Goal: Navigation & Orientation: Find specific page/section

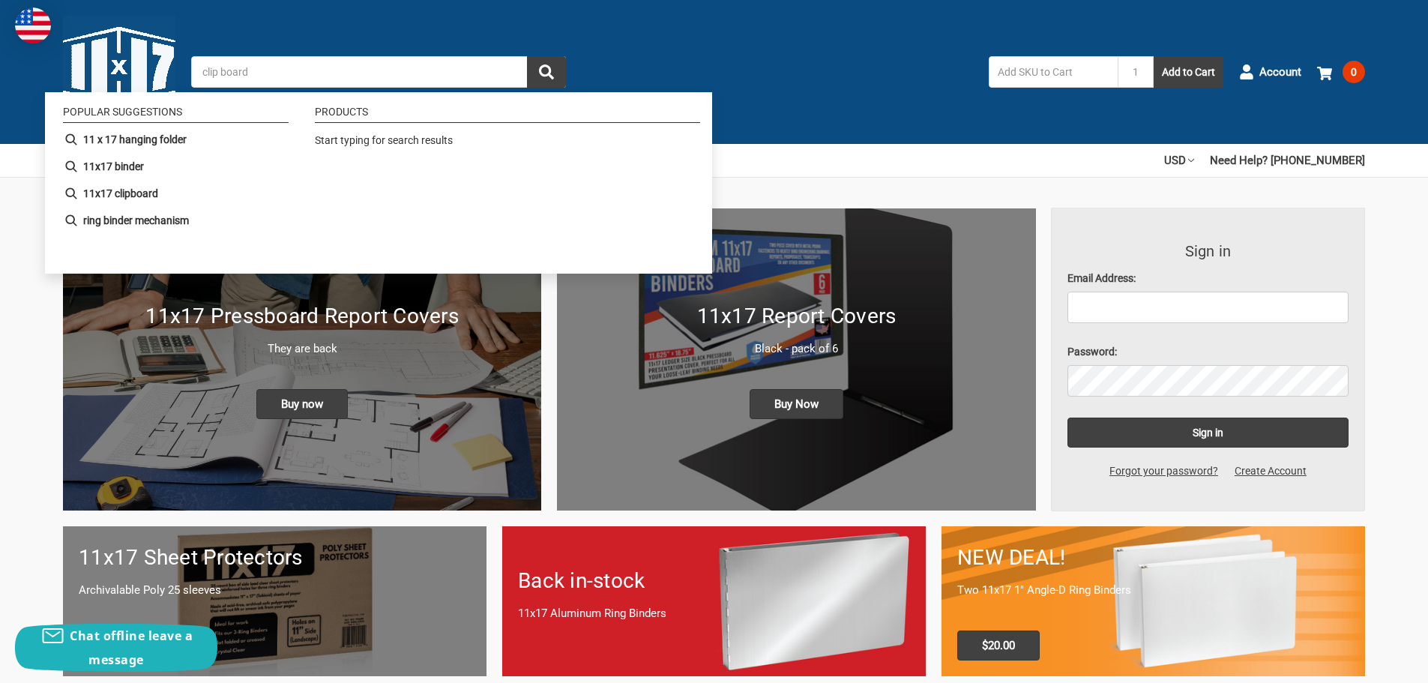
type input "clip boards"
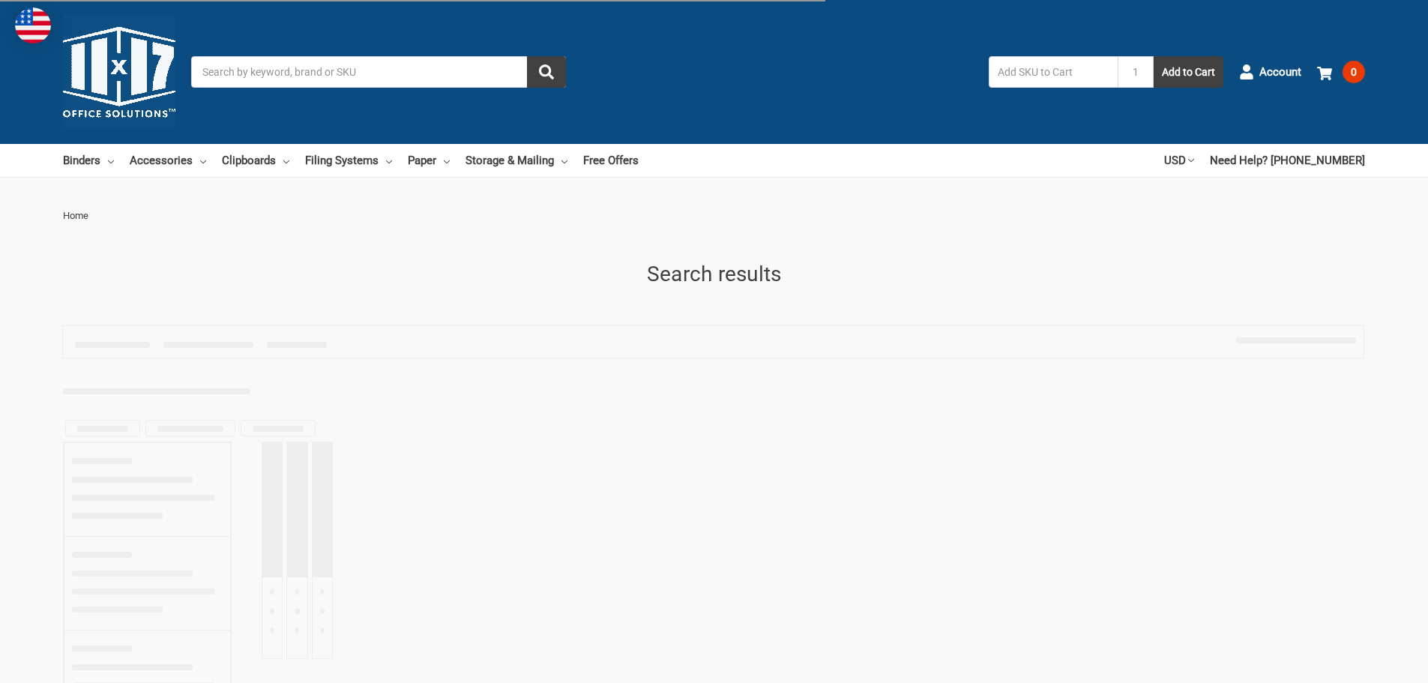
type input "clip boards"
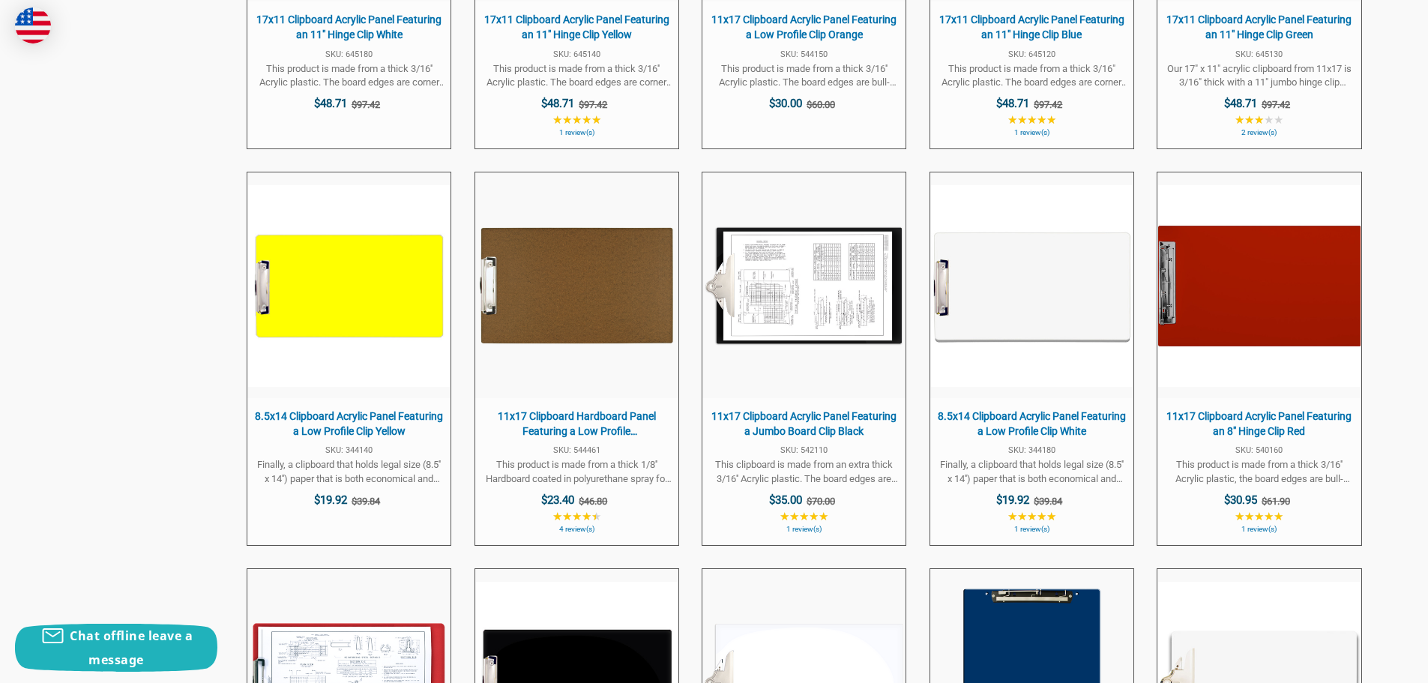
scroll to position [2623, 0]
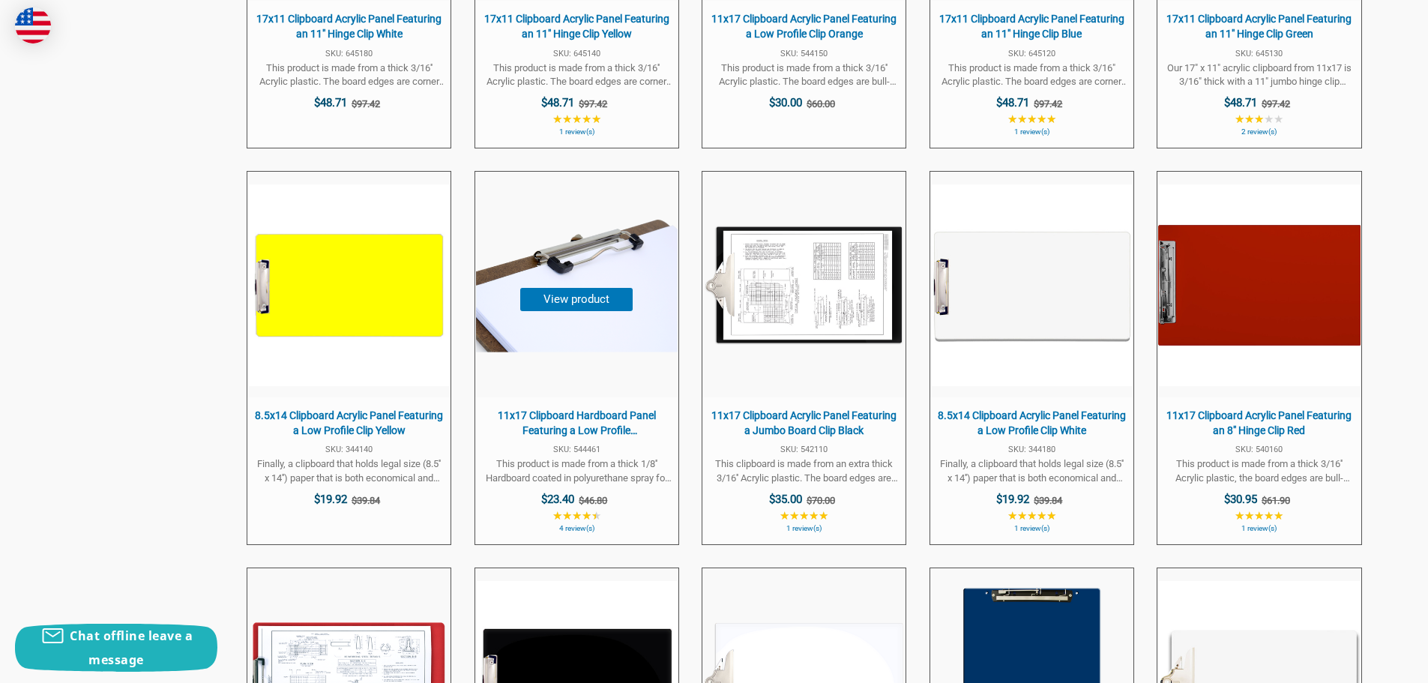
click at [576, 299] on button "View product" at bounding box center [576, 299] width 112 height 23
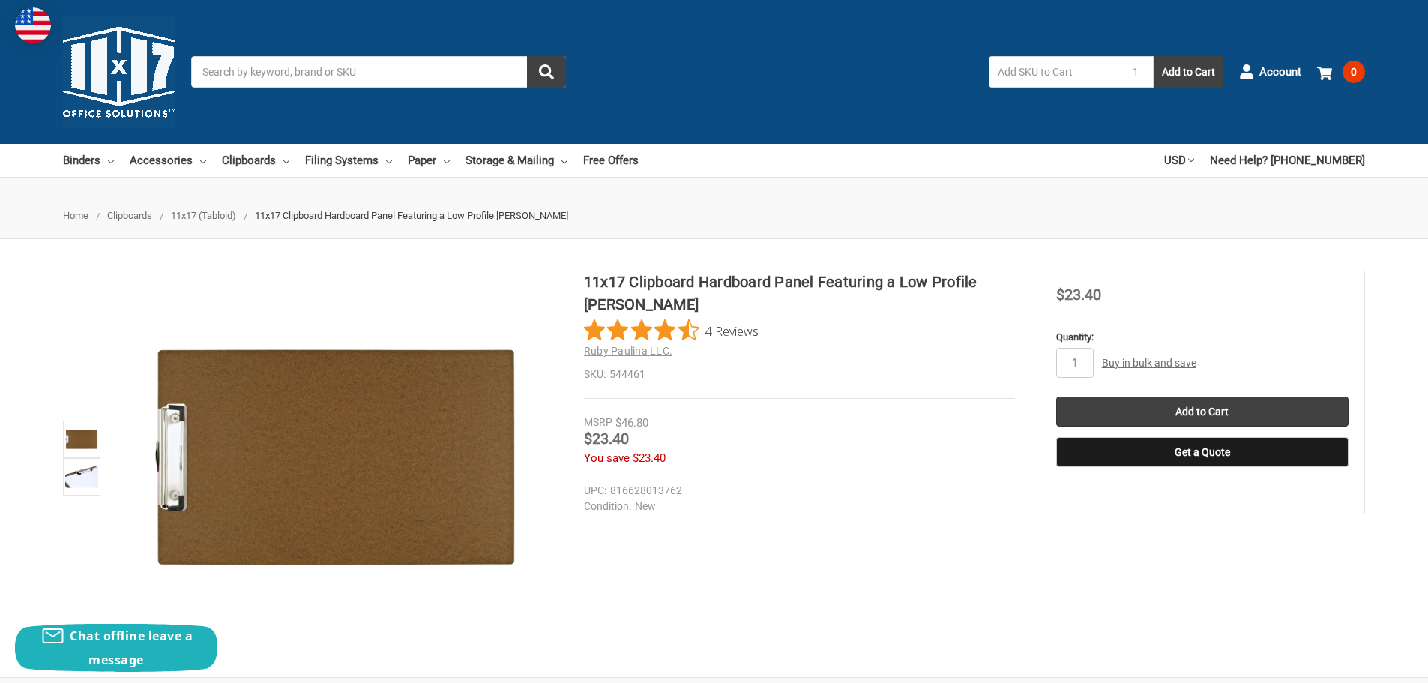
click at [1163, 358] on link "Buy in bulk and save" at bounding box center [1149, 363] width 94 height 12
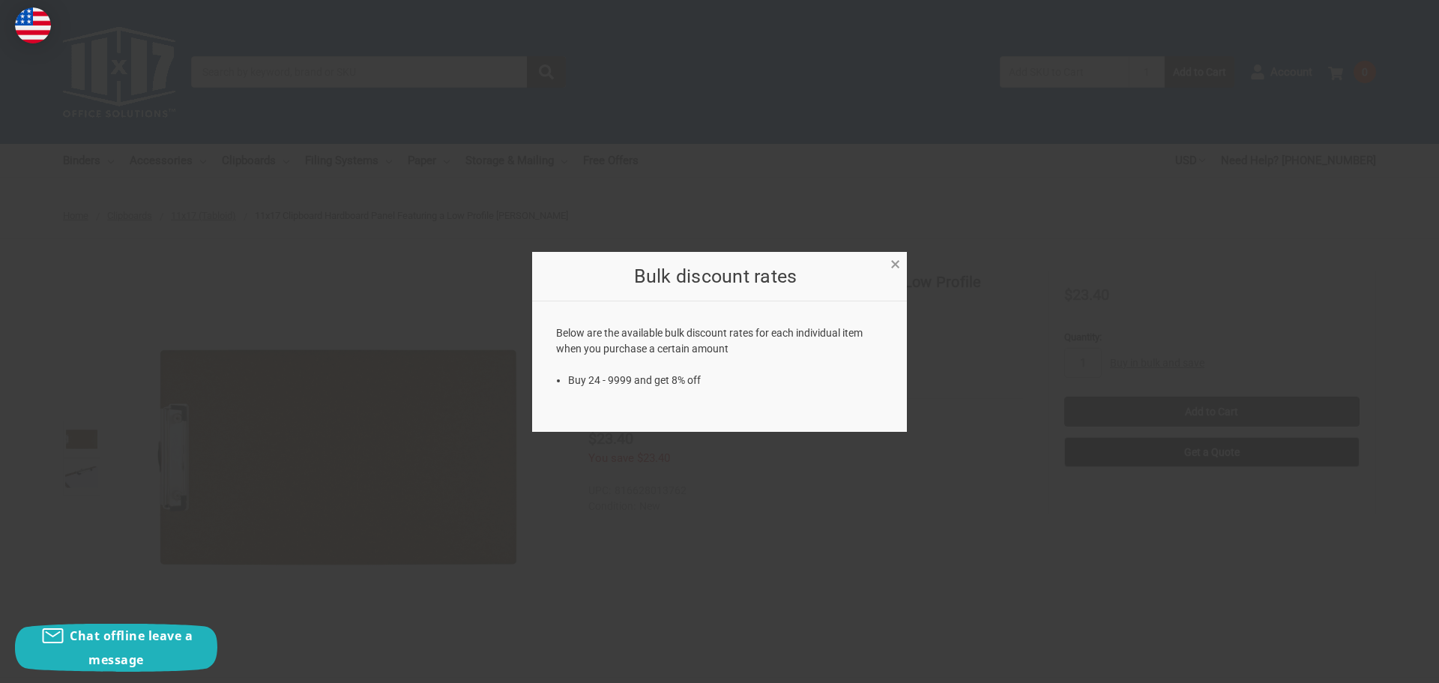
click at [893, 266] on span "×" at bounding box center [895, 264] width 10 height 22
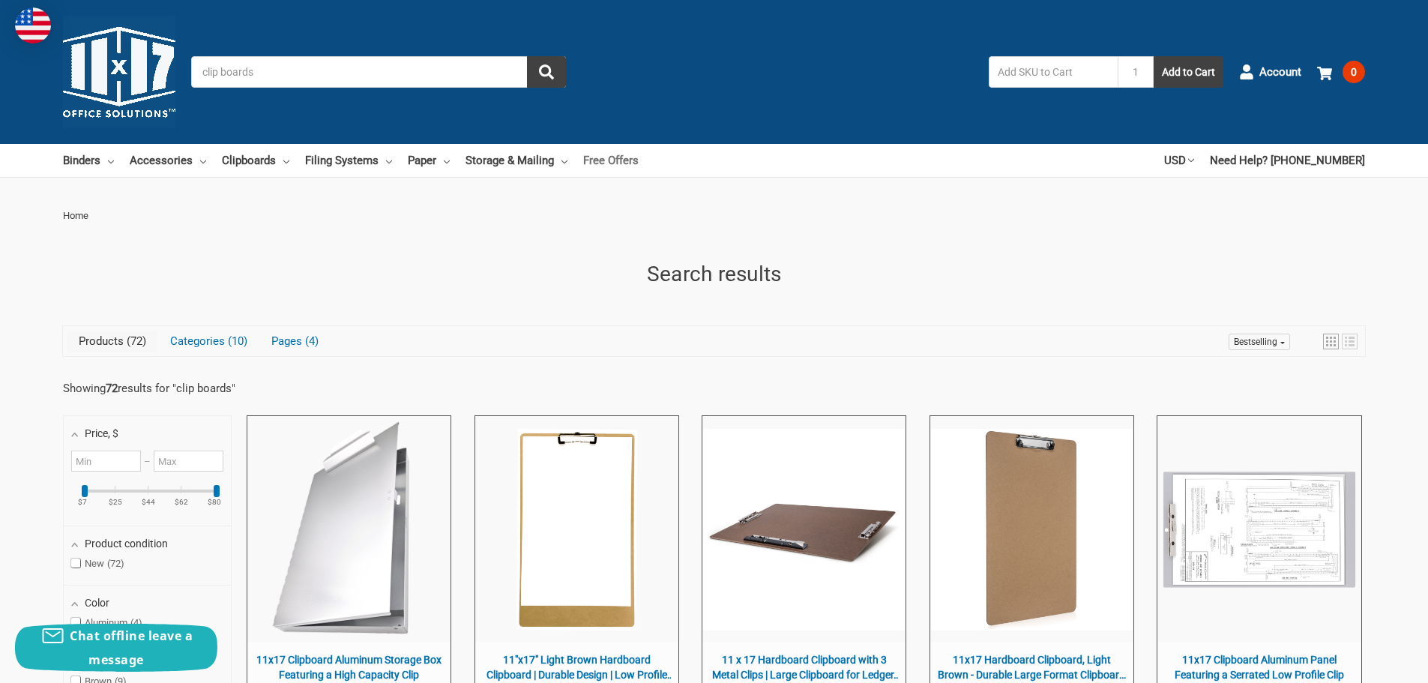
click at [623, 157] on link "Free Offers" at bounding box center [610, 160] width 55 height 33
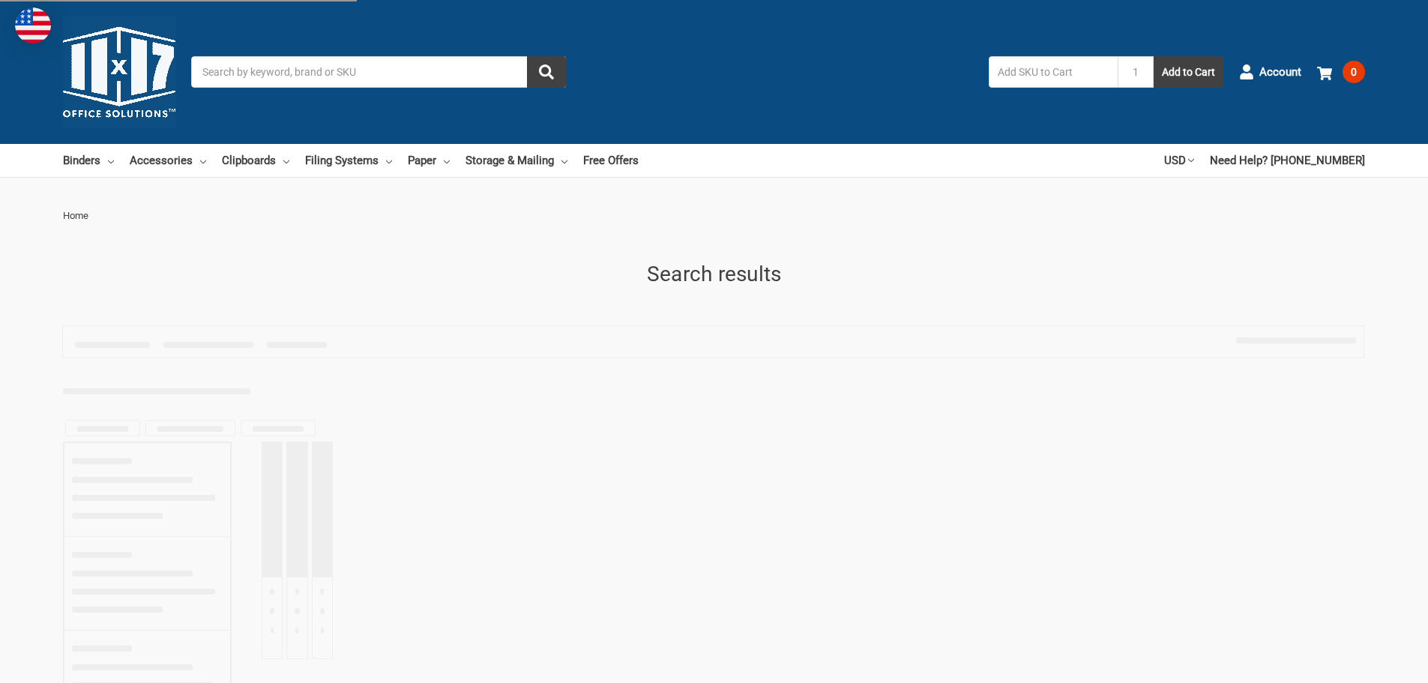
type input "clip boards"
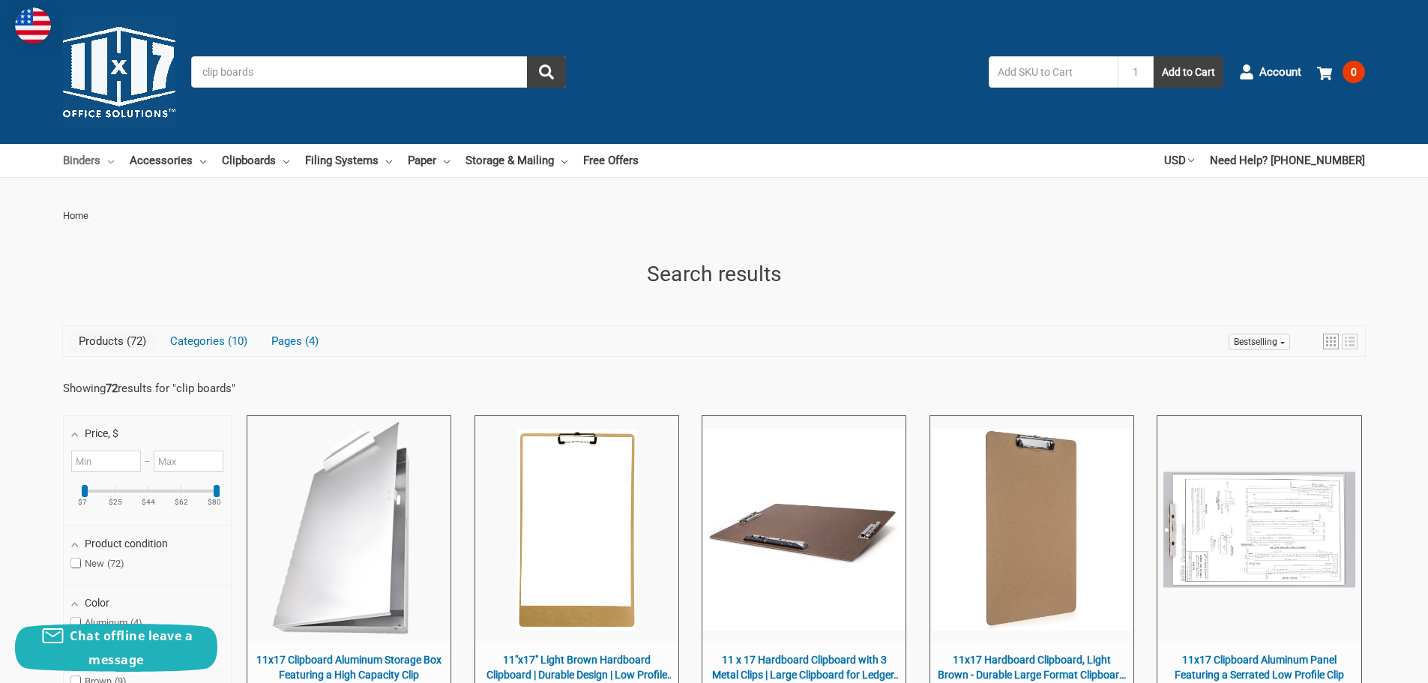
click at [80, 157] on link "Binders" at bounding box center [88, 160] width 51 height 33
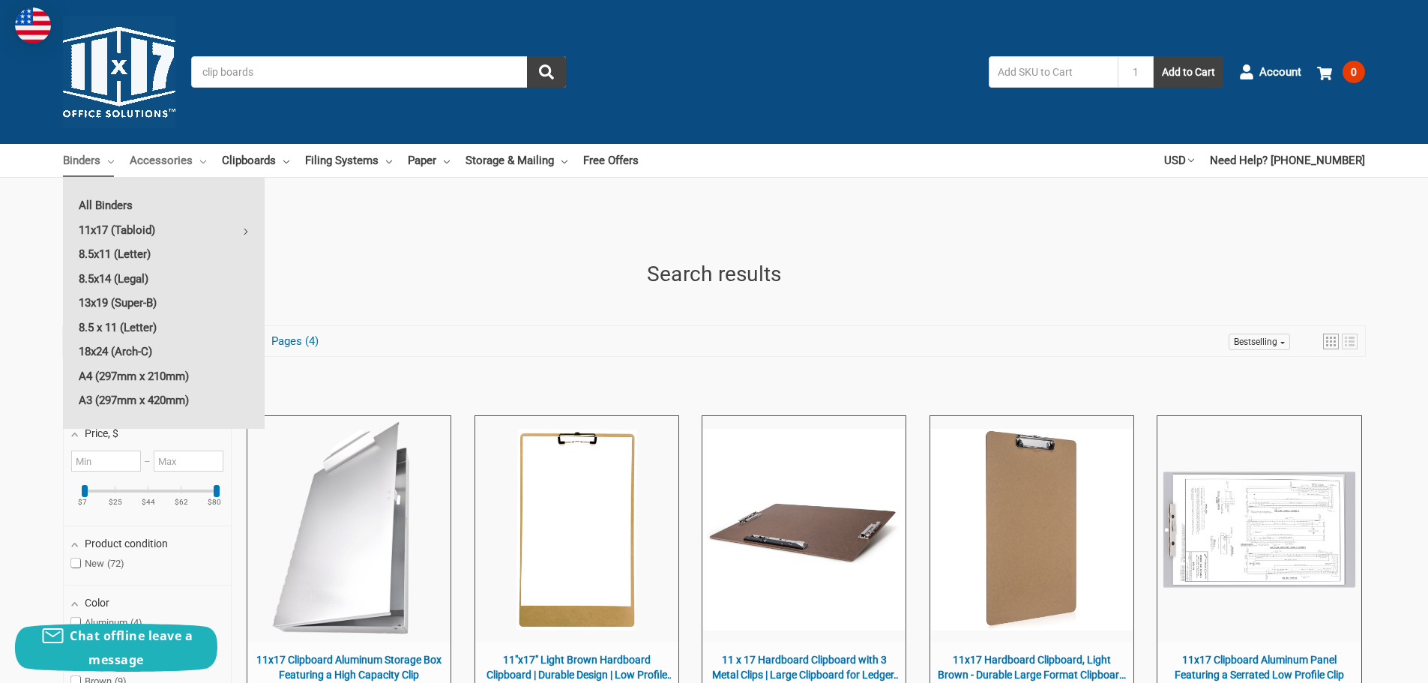
click at [165, 161] on link "Accessories" at bounding box center [168, 160] width 76 height 33
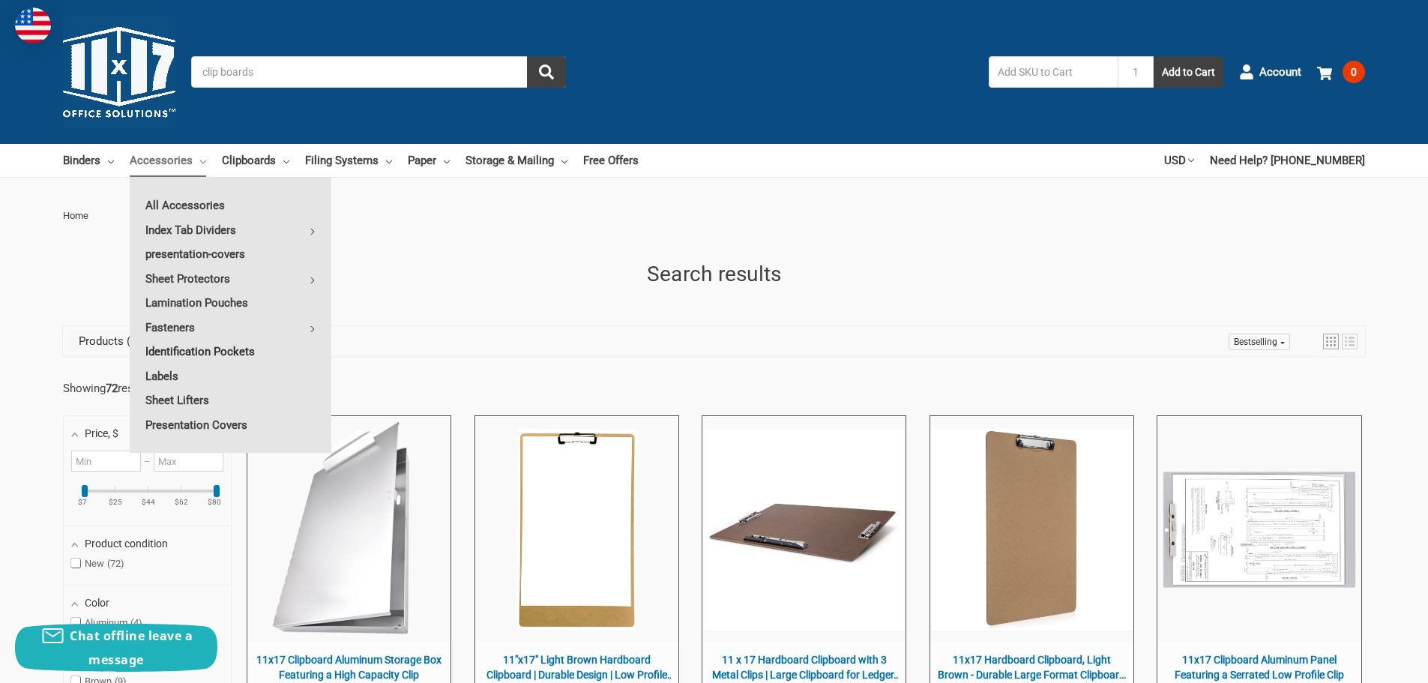
click at [187, 349] on link "Identification Pockets" at bounding box center [231, 352] width 202 height 24
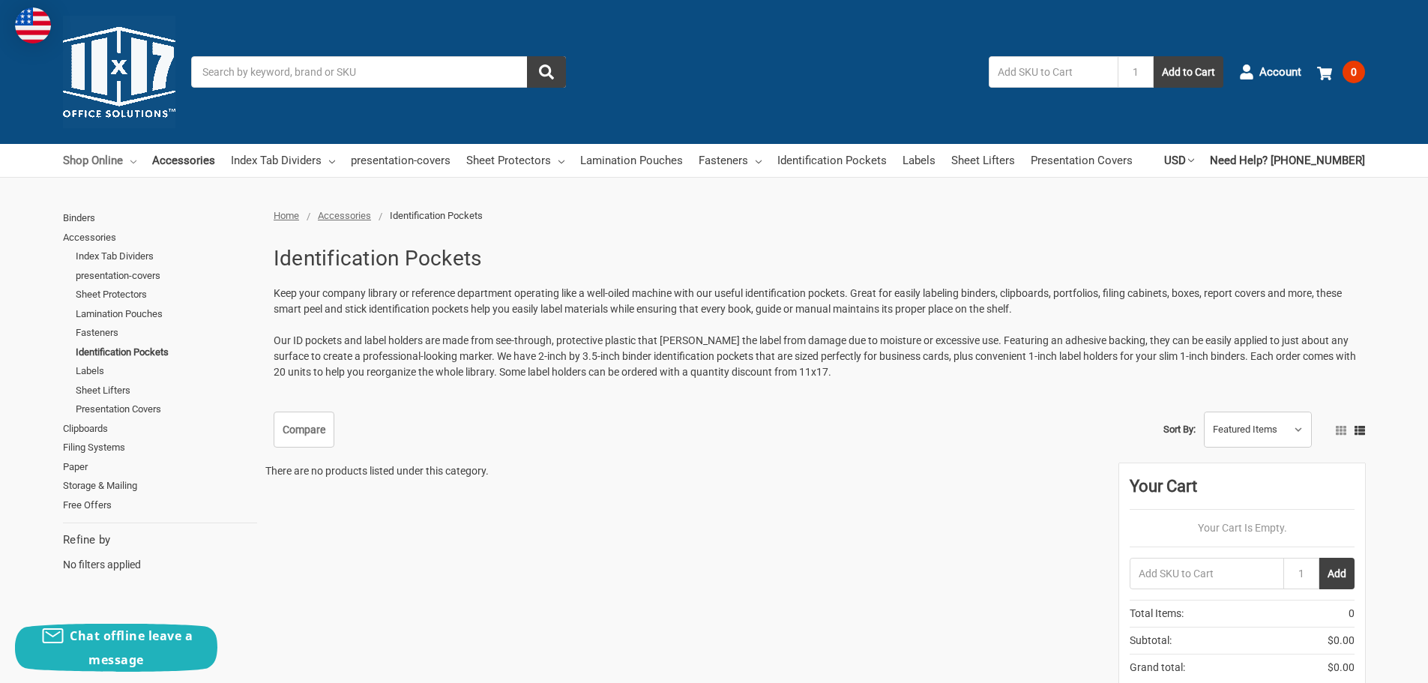
click at [106, 166] on link "Shop Online" at bounding box center [99, 160] width 73 height 33
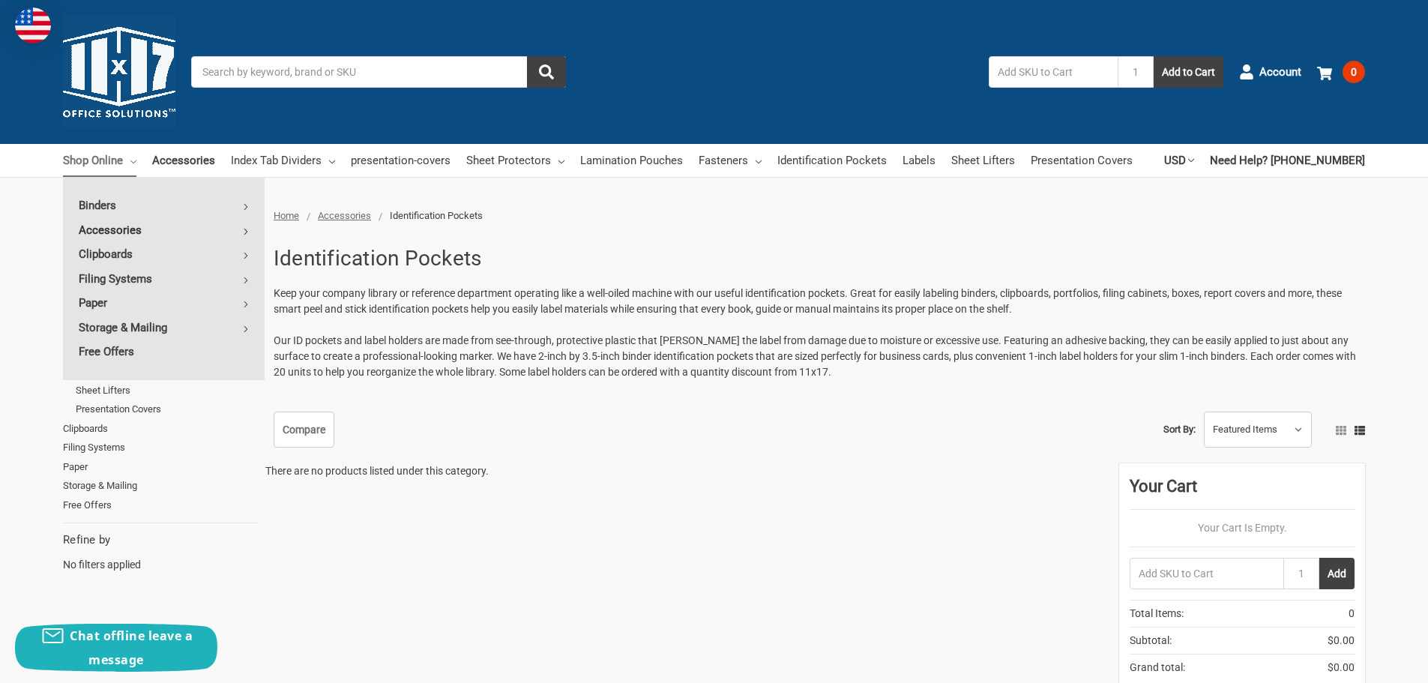
click at [112, 226] on link "Accessories" at bounding box center [164, 230] width 202 height 24
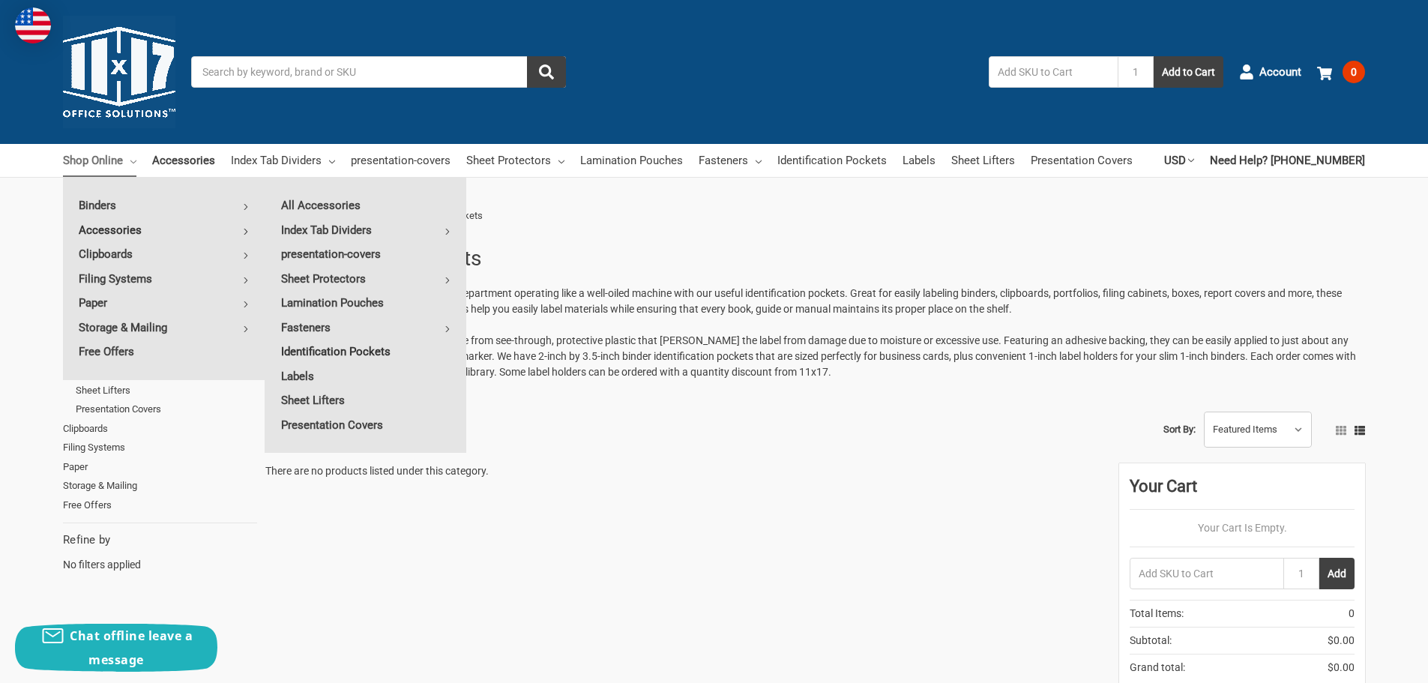
click at [335, 347] on link "Identification Pockets" at bounding box center [365, 352] width 201 height 24
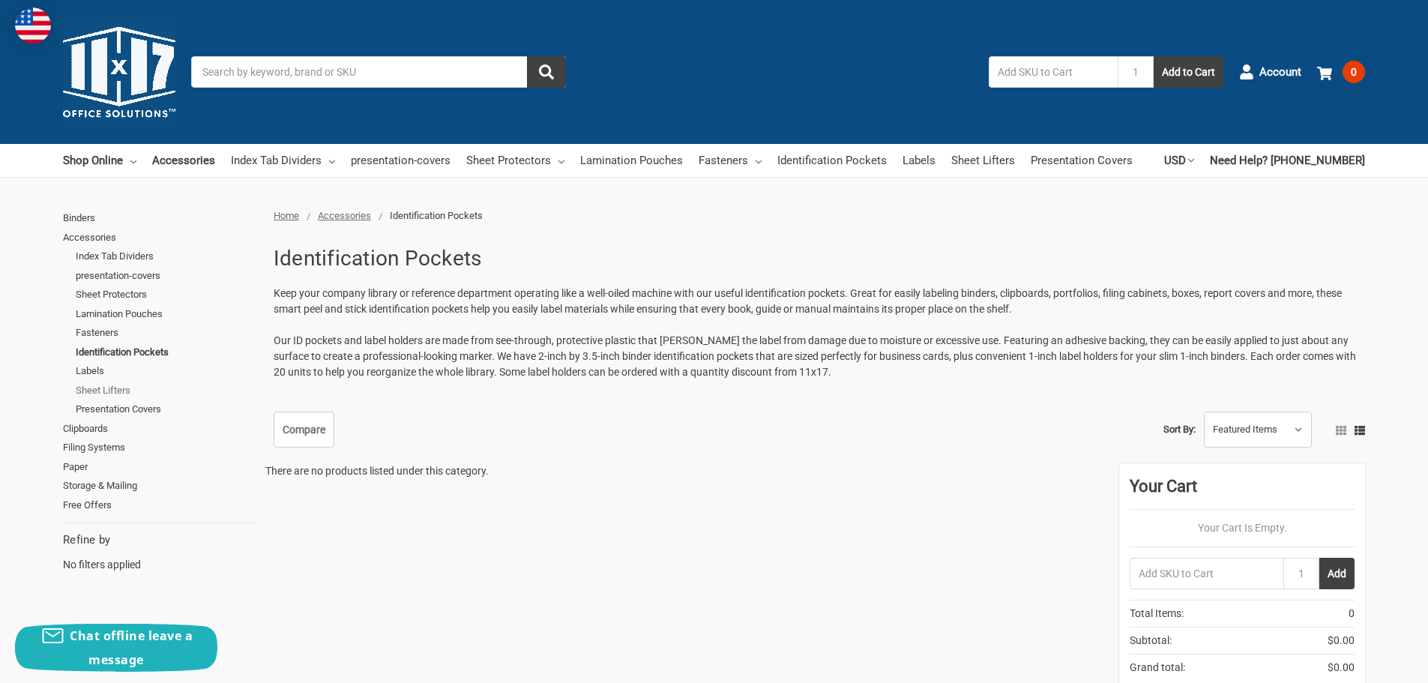
click at [115, 390] on link "Sheet Lifters" at bounding box center [166, 390] width 181 height 19
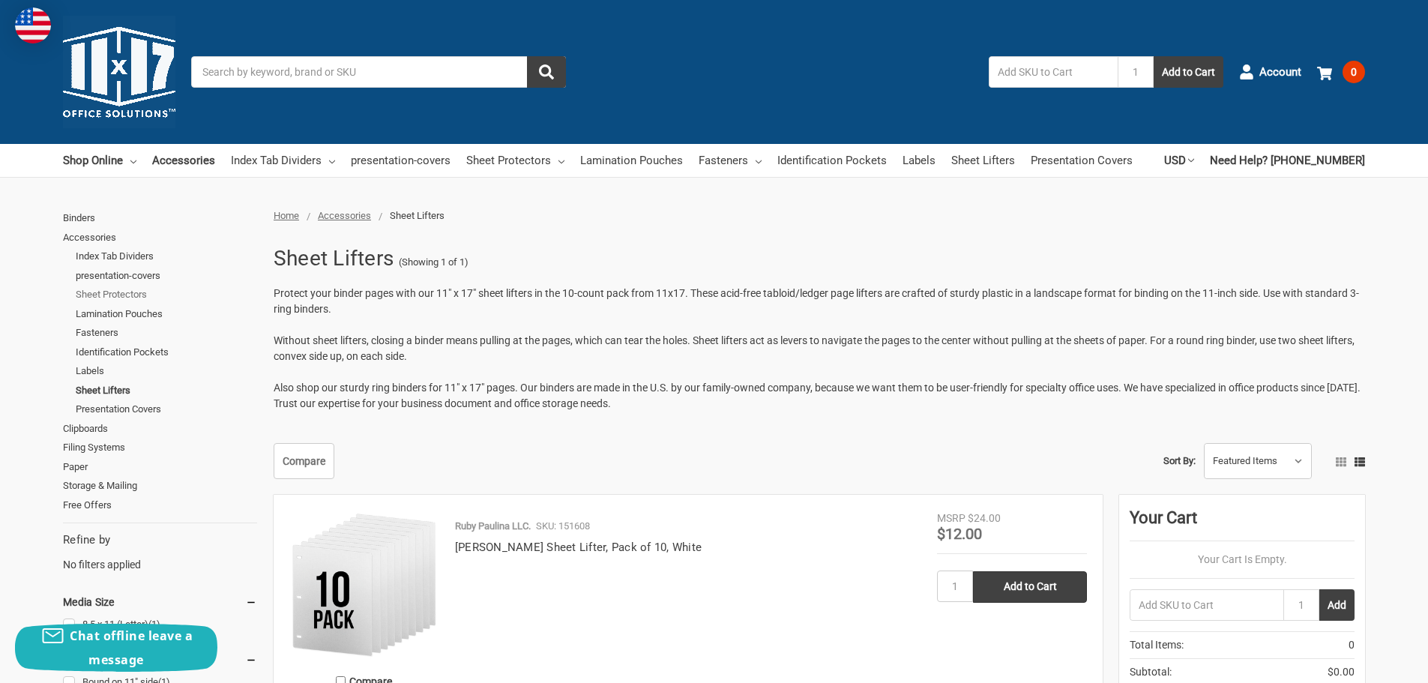
click at [142, 289] on link "Sheet Protectors" at bounding box center [166, 294] width 181 height 19
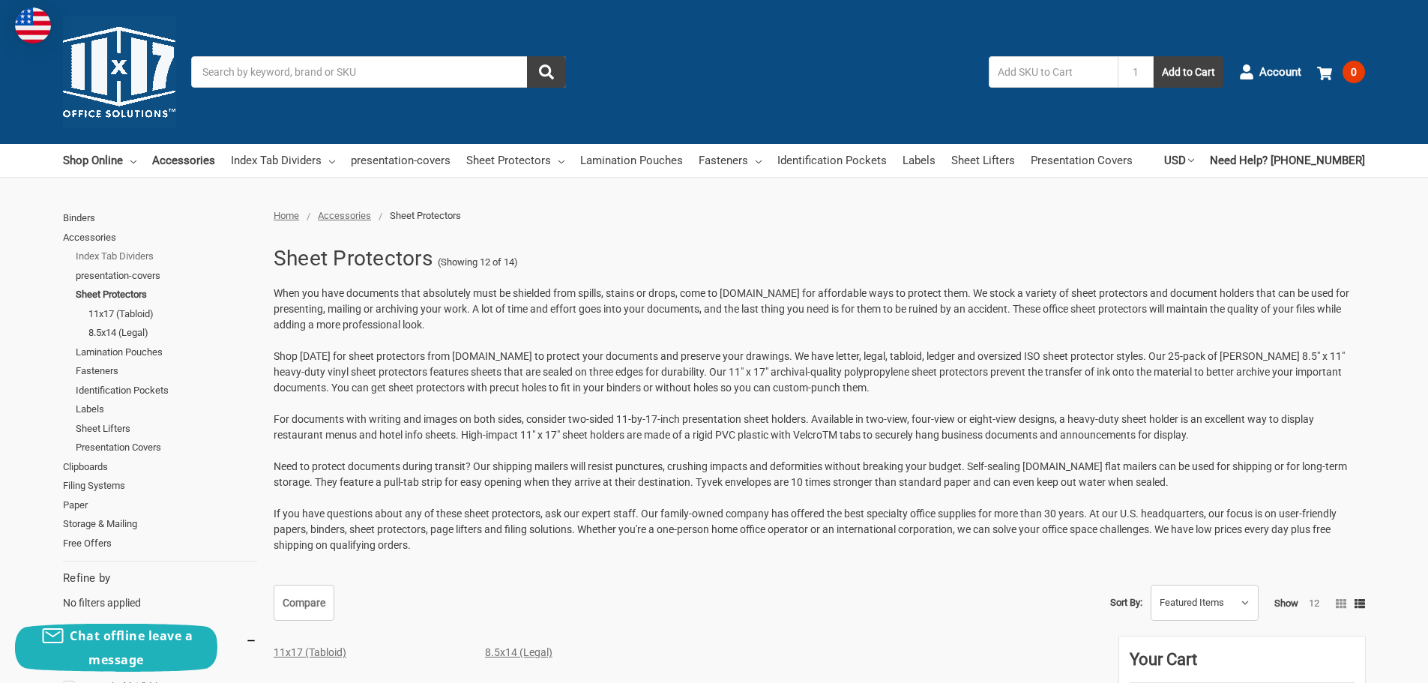
click at [118, 249] on link "Index Tab Dividers" at bounding box center [166, 256] width 181 height 19
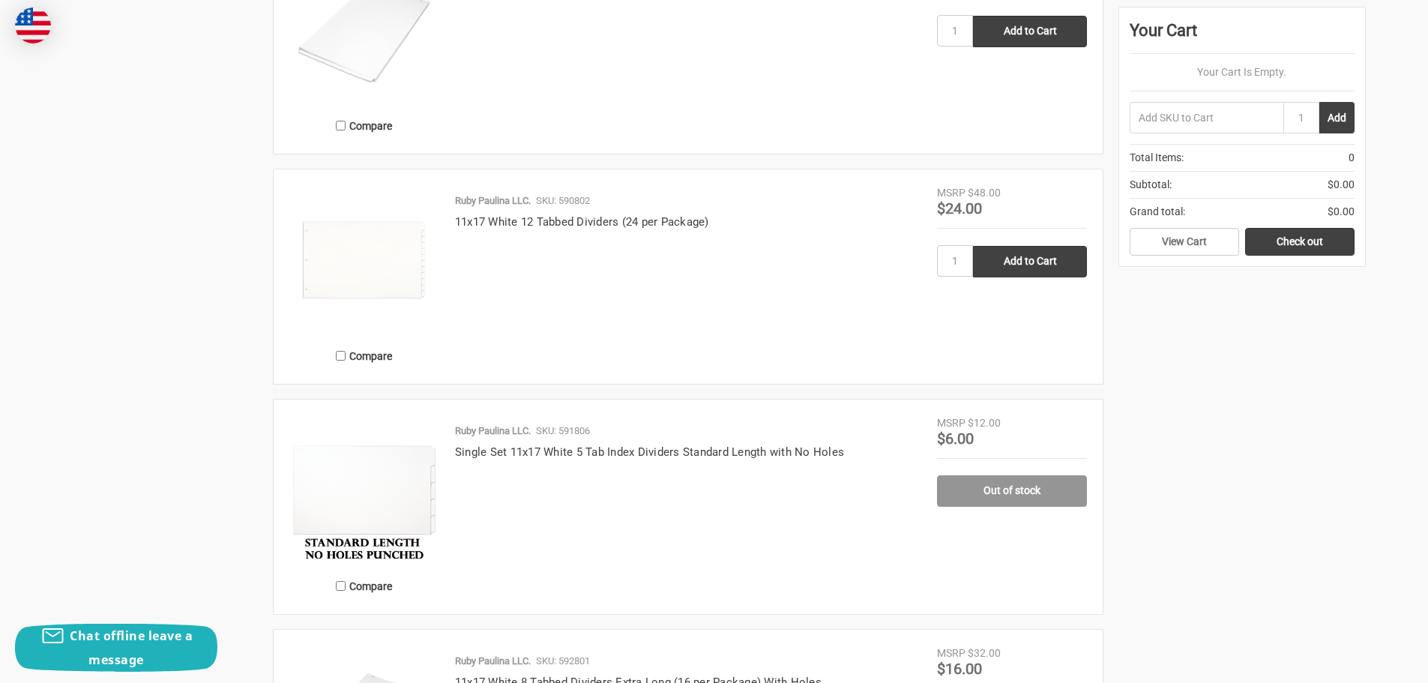
scroll to position [2173, 0]
